Goal: Find specific page/section: Find specific page/section

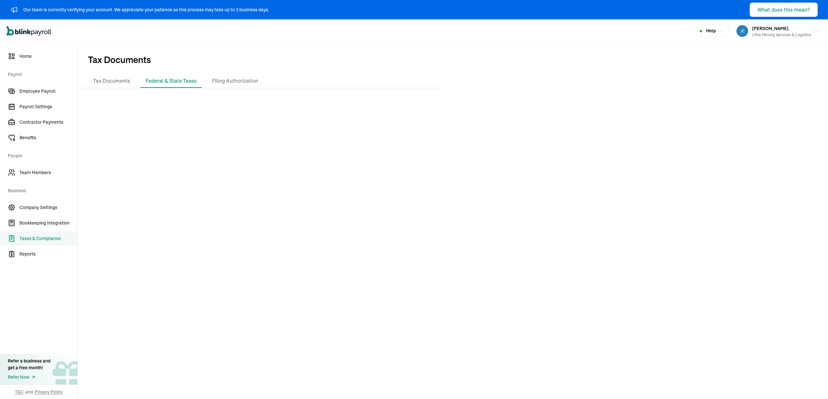
click at [342, 75] on div "Tax Documents Federal & State Taxes Filing Authorization" at bounding box center [260, 81] width 345 height 14
click at [320, 45] on span "Tax Documents" at bounding box center [453, 59] width 750 height 32
click at [342, 76] on div "Tax Documents Federal & State Taxes Filing Authorization" at bounding box center [260, 81] width 345 height 14
click at [103, 88] on div "Tax Documents Federal & State Taxes Filing Authorization" at bounding box center [453, 238] width 750 height 328
click at [107, 84] on li "Tax Documents" at bounding box center [111, 81] width 47 height 14
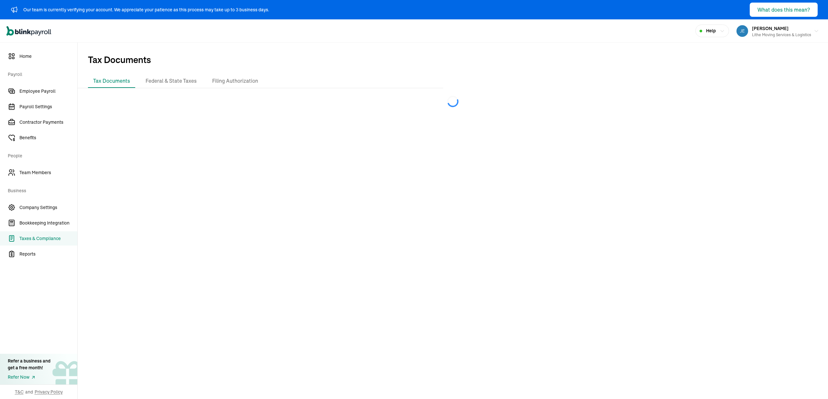
click at [274, 66] on span "Tax Documents" at bounding box center [453, 59] width 750 height 32
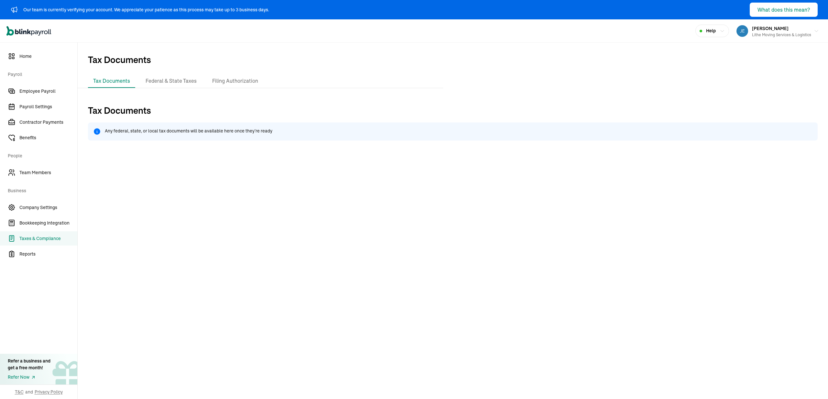
drag, startPoint x: 244, startPoint y: 49, endPoint x: 67, endPoint y: 78, distance: 178.7
click at [243, 48] on span "Tax Documents" at bounding box center [453, 59] width 750 height 32
click at [107, 81] on li "Tax Documents" at bounding box center [111, 81] width 47 height 14
click at [174, 84] on li "Federal & State Taxes" at bounding box center [170, 81] width 61 height 14
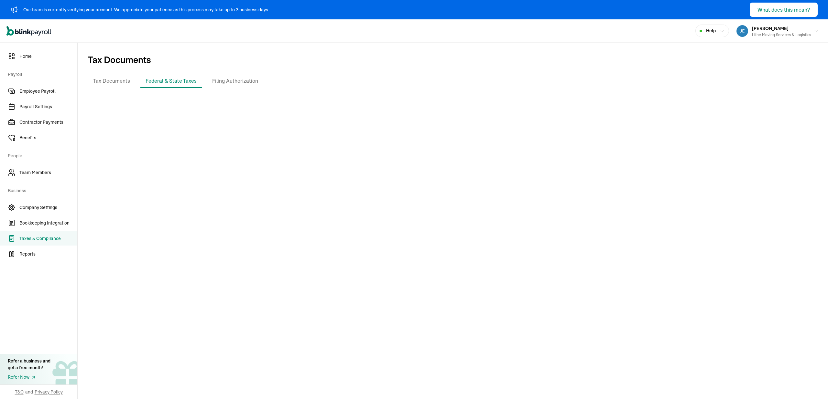
click at [342, 185] on div at bounding box center [453, 247] width 750 height 309
drag, startPoint x: 292, startPoint y: 174, endPoint x: 283, endPoint y: 168, distance: 10.9
click at [291, 173] on div at bounding box center [453, 247] width 750 height 309
drag, startPoint x: 324, startPoint y: 171, endPoint x: 319, endPoint y: 182, distance: 12.0
click at [323, 175] on div at bounding box center [453, 247] width 750 height 309
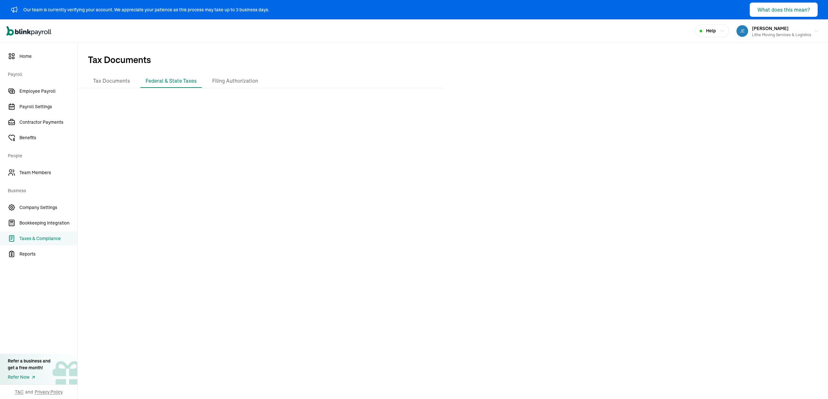
drag, startPoint x: 438, startPoint y: 81, endPoint x: 304, endPoint y: 80, distance: 134.5
click at [437, 82] on div "Tax Documents Federal & State Taxes Filing Authorization" at bounding box center [260, 81] width 365 height 14
click at [305, 49] on span "Tax Documents" at bounding box center [453, 59] width 750 height 32
click at [416, 36] on div "Open main menu Help [PERSON_NAME] Lithe Moving Services & Logistics" at bounding box center [414, 30] width 828 height 23
click at [428, 81] on div "Tax Documents Federal & State Taxes Filing Authorization" at bounding box center [260, 81] width 345 height 14
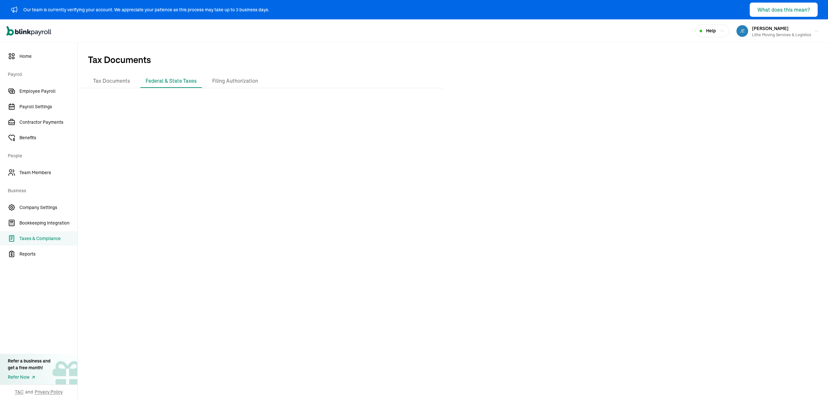
click at [437, 81] on div "Tax Documents Federal & State Taxes Filing Authorization" at bounding box center [260, 81] width 365 height 14
drag, startPoint x: 338, startPoint y: 66, endPoint x: 309, endPoint y: 78, distance: 30.6
click at [337, 66] on span "Tax Documents" at bounding box center [453, 59] width 750 height 32
click at [233, 27] on div "Open main menu Help [PERSON_NAME] Lithe Moving Services & Logistics" at bounding box center [414, 30] width 828 height 23
